Goal: Task Accomplishment & Management: Complete application form

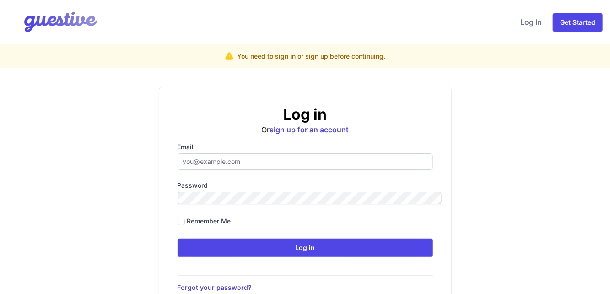
click at [281, 153] on input "Email" at bounding box center [305, 161] width 255 height 16
type input "[EMAIL_ADDRESS][DOMAIN_NAME]"
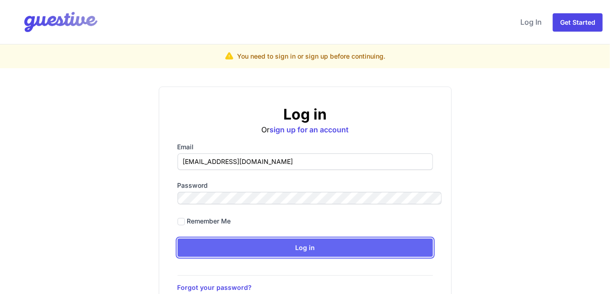
click at [264, 238] on input "Log in" at bounding box center [305, 247] width 255 height 18
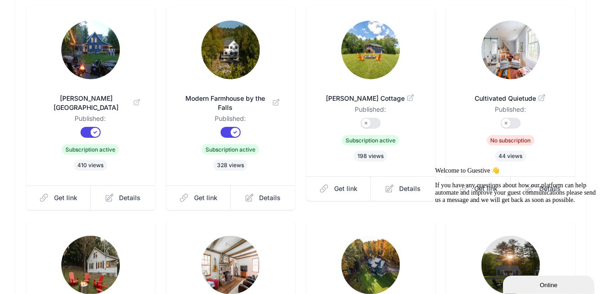
scroll to position [104, 0]
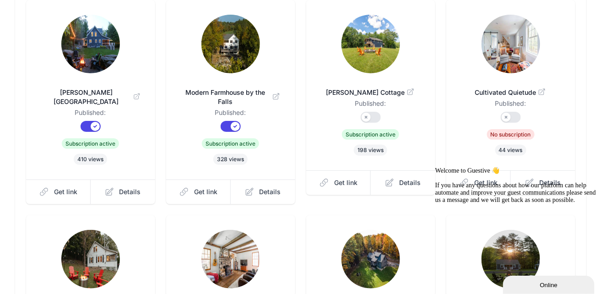
click at [596, 131] on div "Sort / Filter Sort Name Created Unsorted All Published Unpublished Archived New…" at bounding box center [300, 205] width 601 height 517
click at [435, 166] on icon "Chat attention grabber" at bounding box center [435, 166] width 0 height 0
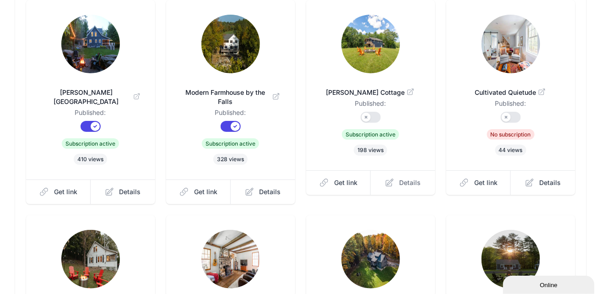
scroll to position [158, 0]
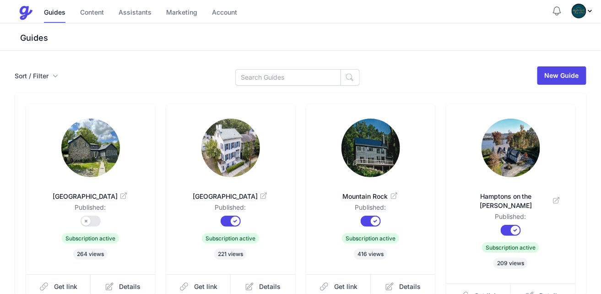
click at [103, 119] on img at bounding box center [90, 148] width 59 height 59
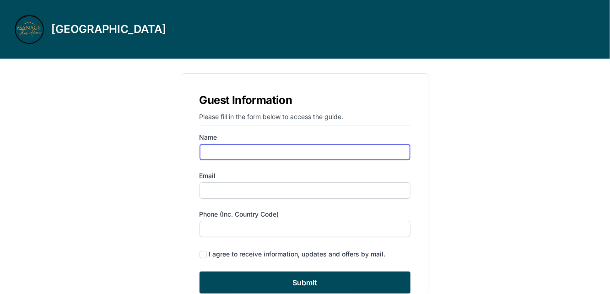
click at [302, 144] on input "Name" at bounding box center [305, 152] width 211 height 16
type input "[PERSON_NAME]"
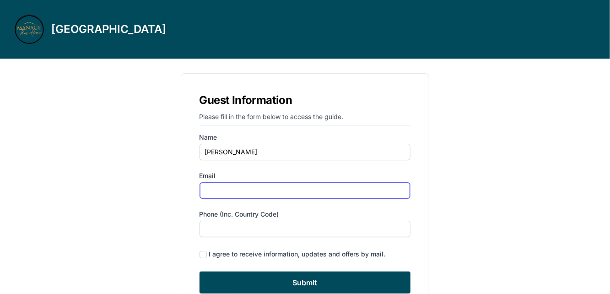
type input "[EMAIL_ADDRESS][DOMAIN_NAME]"
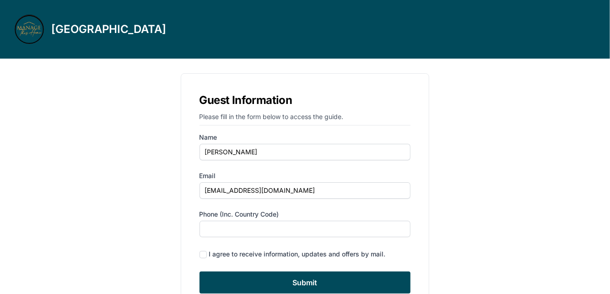
type input "6463896677"
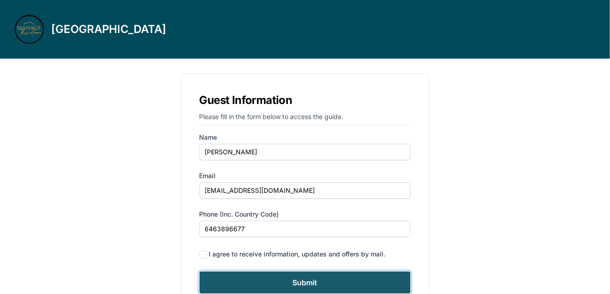
click at [286, 271] on input "Submit" at bounding box center [305, 282] width 211 height 22
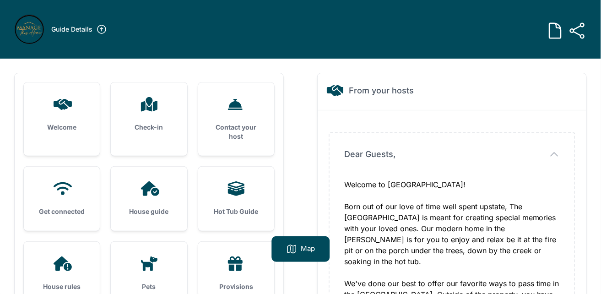
click at [157, 91] on div "Check-in" at bounding box center [149, 114] width 76 height 64
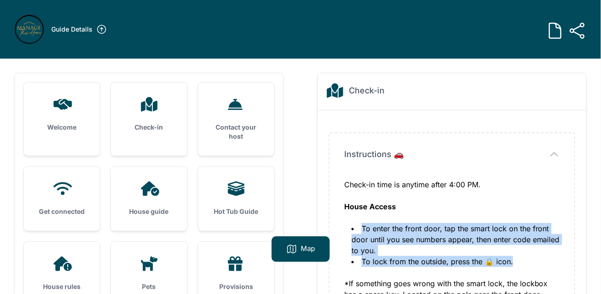
drag, startPoint x: 483, startPoint y: 189, endPoint x: 342, endPoint y: 173, distance: 141.4
click at [344, 223] on ol "To enter the front door, tap the smart lock on the front door until you see num…" at bounding box center [452, 245] width 216 height 44
click at [396, 223] on li "To enter the front door, tap the smart lock on the front door until you see num…" at bounding box center [455, 239] width 208 height 33
drag, startPoint x: 473, startPoint y: 189, endPoint x: 344, endPoint y: 173, distance: 129.6
click at [344, 223] on ol "To enter the front door, tap the smart lock on the front door until you see num…" at bounding box center [452, 245] width 216 height 44
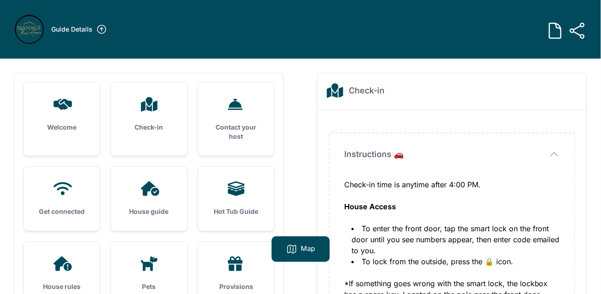
click at [427, 267] on div "*If something goes wrong with the smart lock, the lockbox has a spare key. Loca…" at bounding box center [452, 289] width 216 height 44
